Goal: Share content: Share content

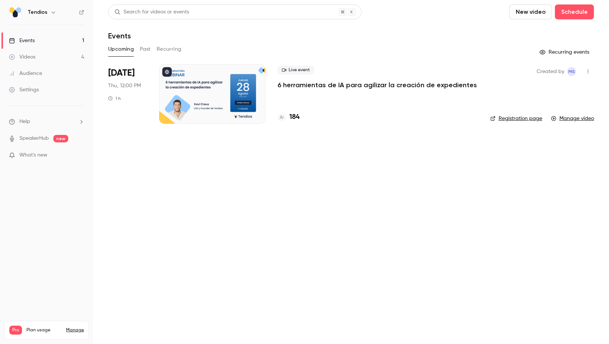
click at [298, 113] on h4 "184" at bounding box center [294, 117] width 10 height 10
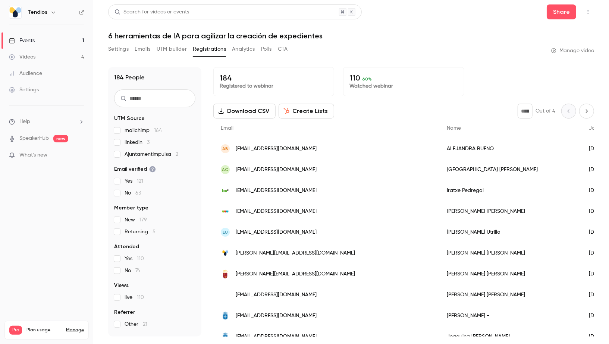
click at [273, 50] on div "Settings Emails UTM builder Registrations Analytics Polls CTA" at bounding box center [198, 49] width 180 height 12
click at [266, 50] on button "Polls" at bounding box center [266, 49] width 11 height 12
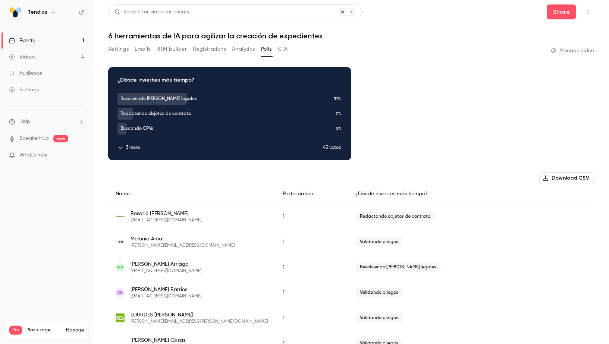
click at [284, 51] on button "CTA" at bounding box center [283, 49] width 10 height 12
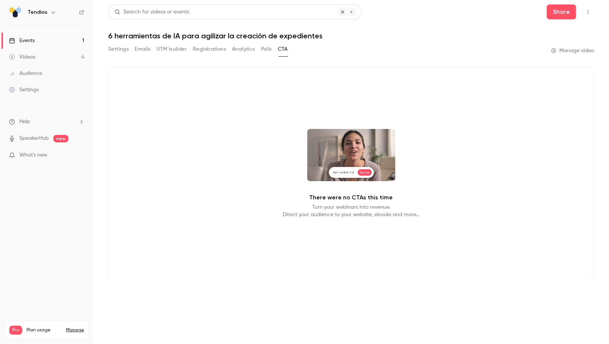
click at [242, 50] on button "Analytics" at bounding box center [243, 49] width 23 height 12
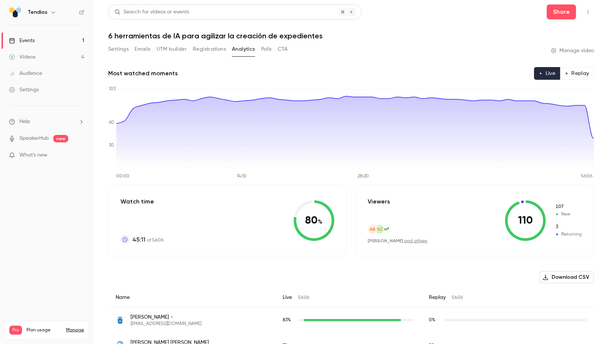
click at [66, 37] on link "Events 1" at bounding box center [46, 40] width 93 height 16
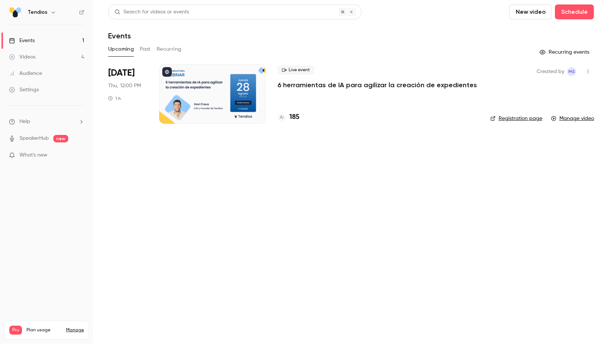
click at [60, 50] on link "Videos 4" at bounding box center [46, 57] width 93 height 16
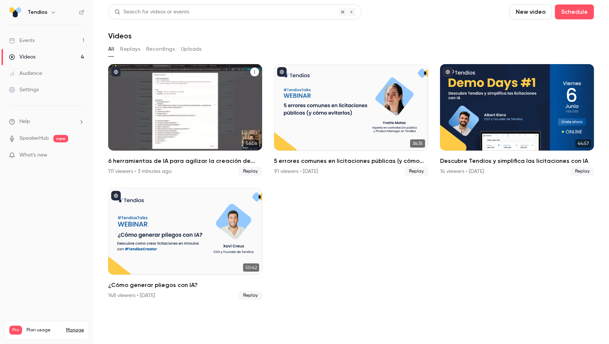
click at [256, 68] on button "6 herramientas de IA para agilizar la creación de expedientes" at bounding box center [254, 71] width 9 height 9
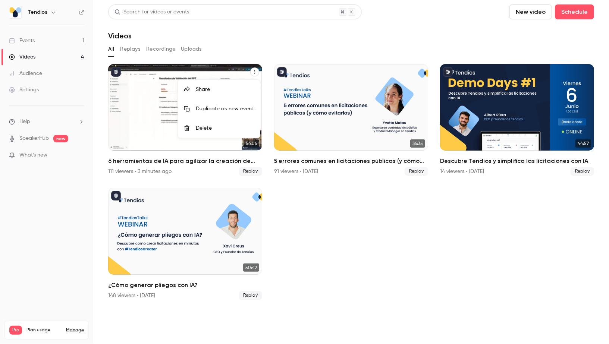
click at [229, 90] on div "Share" at bounding box center [225, 89] width 58 height 7
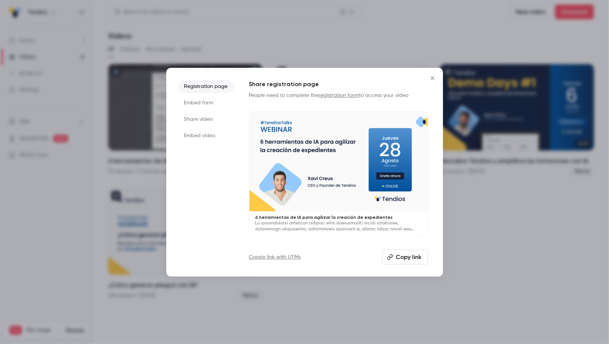
click at [205, 121] on li "Share video" at bounding box center [206, 119] width 56 height 13
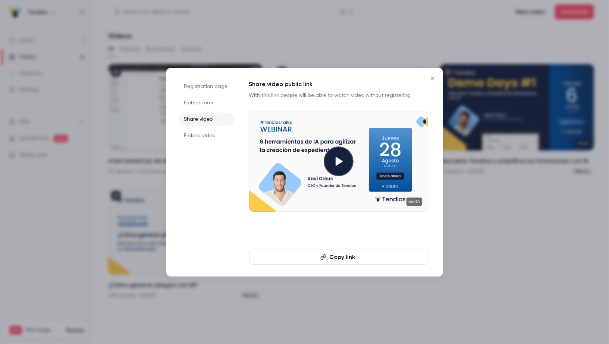
click at [210, 83] on li "Registration page" at bounding box center [206, 86] width 56 height 13
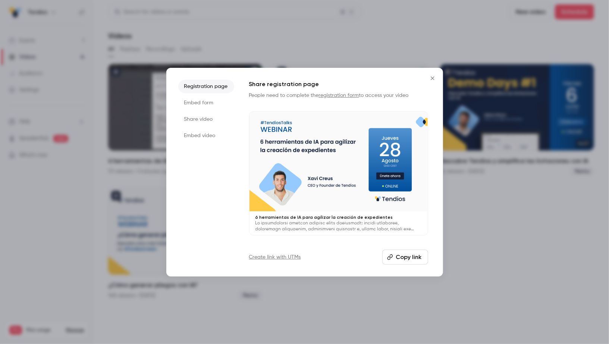
click at [410, 255] on button "Copy link" at bounding box center [405, 257] width 46 height 15
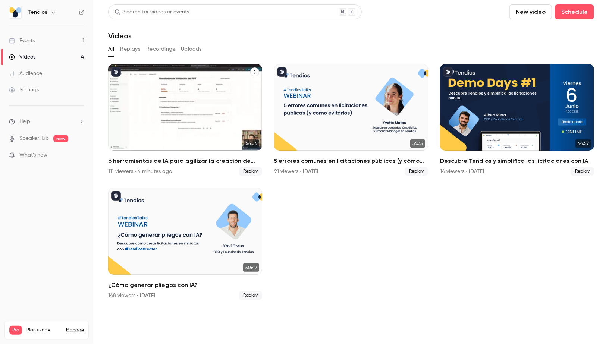
click at [254, 70] on icon "6 herramientas de IA para agilizar la creación de expedientes" at bounding box center [254, 71] width 1 height 3
click at [231, 92] on div "Share" at bounding box center [225, 89] width 58 height 7
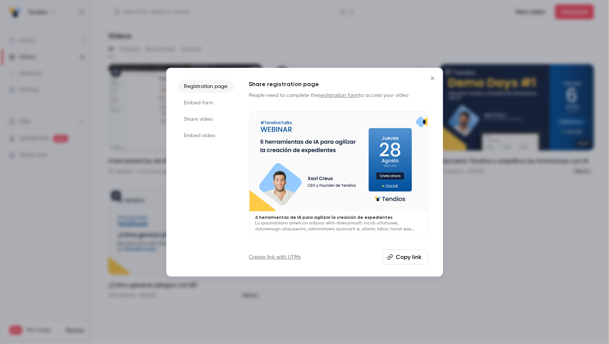
click at [402, 260] on button "Copy link" at bounding box center [405, 257] width 46 height 15
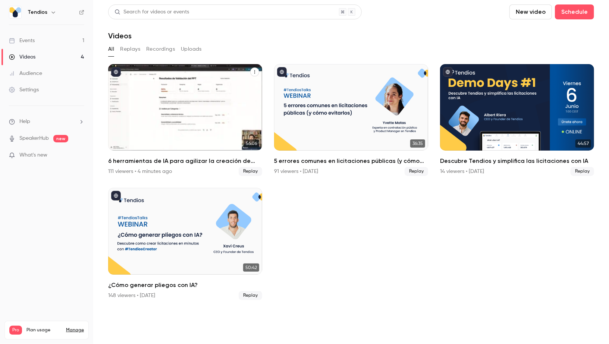
click at [253, 75] on button "6 herramientas de IA para agilizar la creación de expedientes" at bounding box center [254, 71] width 9 height 9
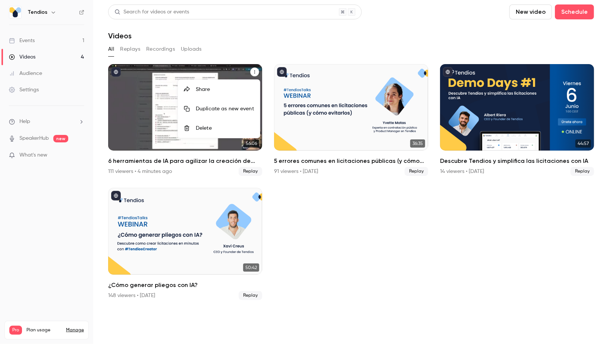
click at [241, 88] on div "Share" at bounding box center [225, 89] width 58 height 7
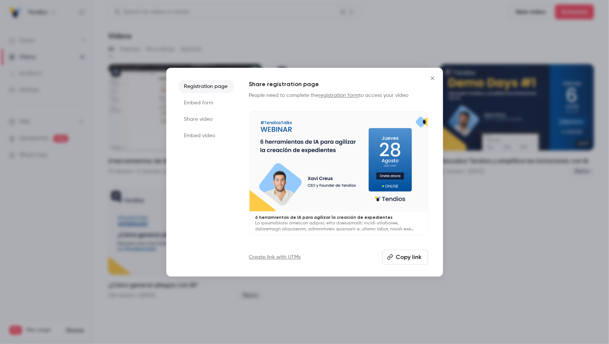
click at [200, 120] on li "Share video" at bounding box center [206, 119] width 56 height 13
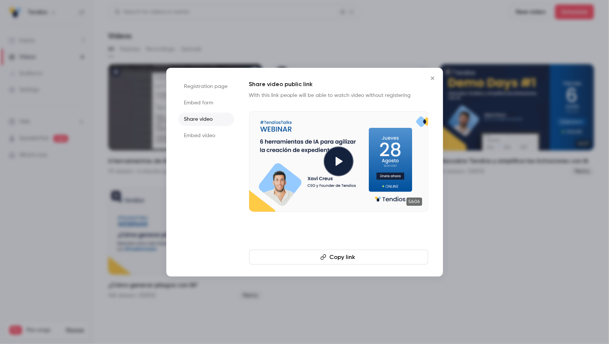
click at [336, 258] on button "Copy link" at bounding box center [338, 257] width 179 height 15
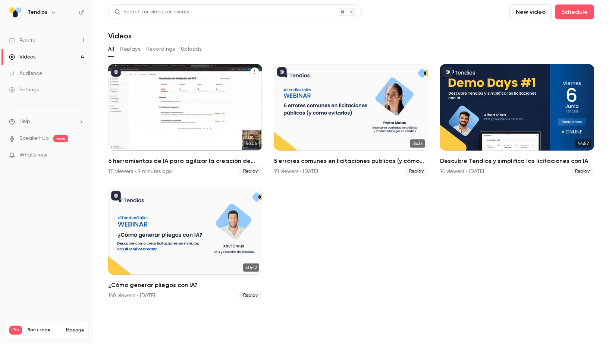
click at [149, 122] on div "6 herramientas de IA para agilizar la creación de expedientes" at bounding box center [185, 107] width 154 height 86
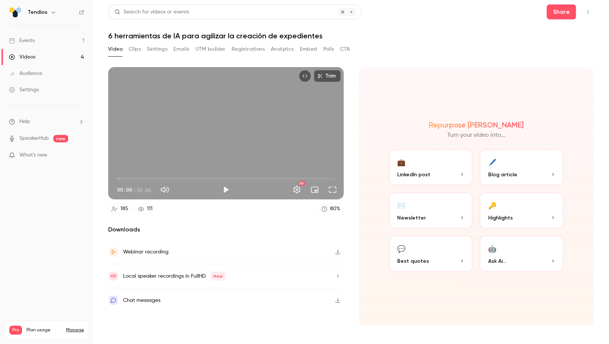
click at [252, 48] on button "Registrations" at bounding box center [247, 49] width 33 height 12
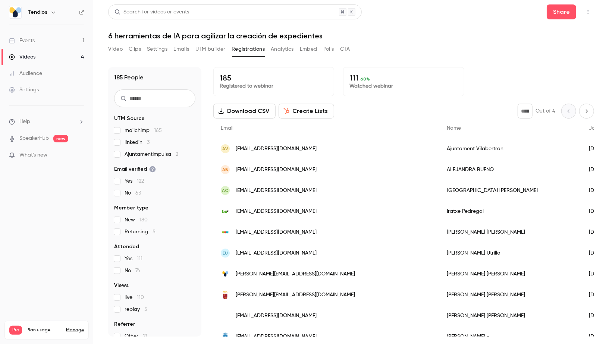
click at [310, 113] on button "Create Lists" at bounding box center [306, 111] width 56 height 15
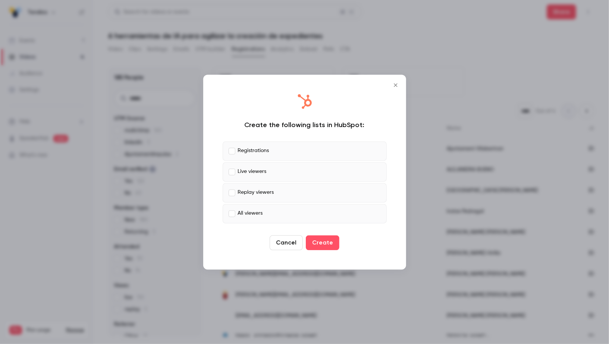
click at [252, 150] on p "Registrations" at bounding box center [253, 151] width 31 height 8
click at [244, 192] on p "Replay viewers" at bounding box center [256, 193] width 36 height 8
click at [247, 212] on p "All viewers" at bounding box center [250, 214] width 25 height 8
click at [326, 244] on button "Create" at bounding box center [323, 242] width 34 height 15
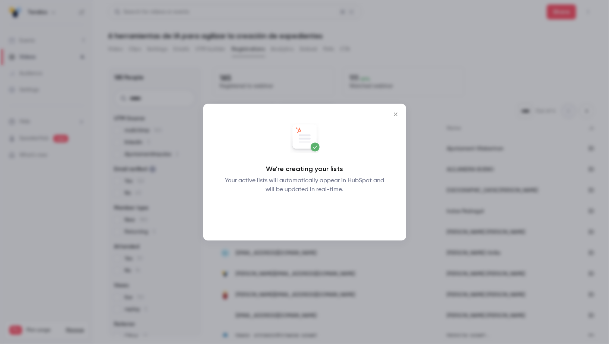
click at [306, 213] on button "Okay" at bounding box center [304, 213] width 27 height 15
